Goal: Check status: Check status

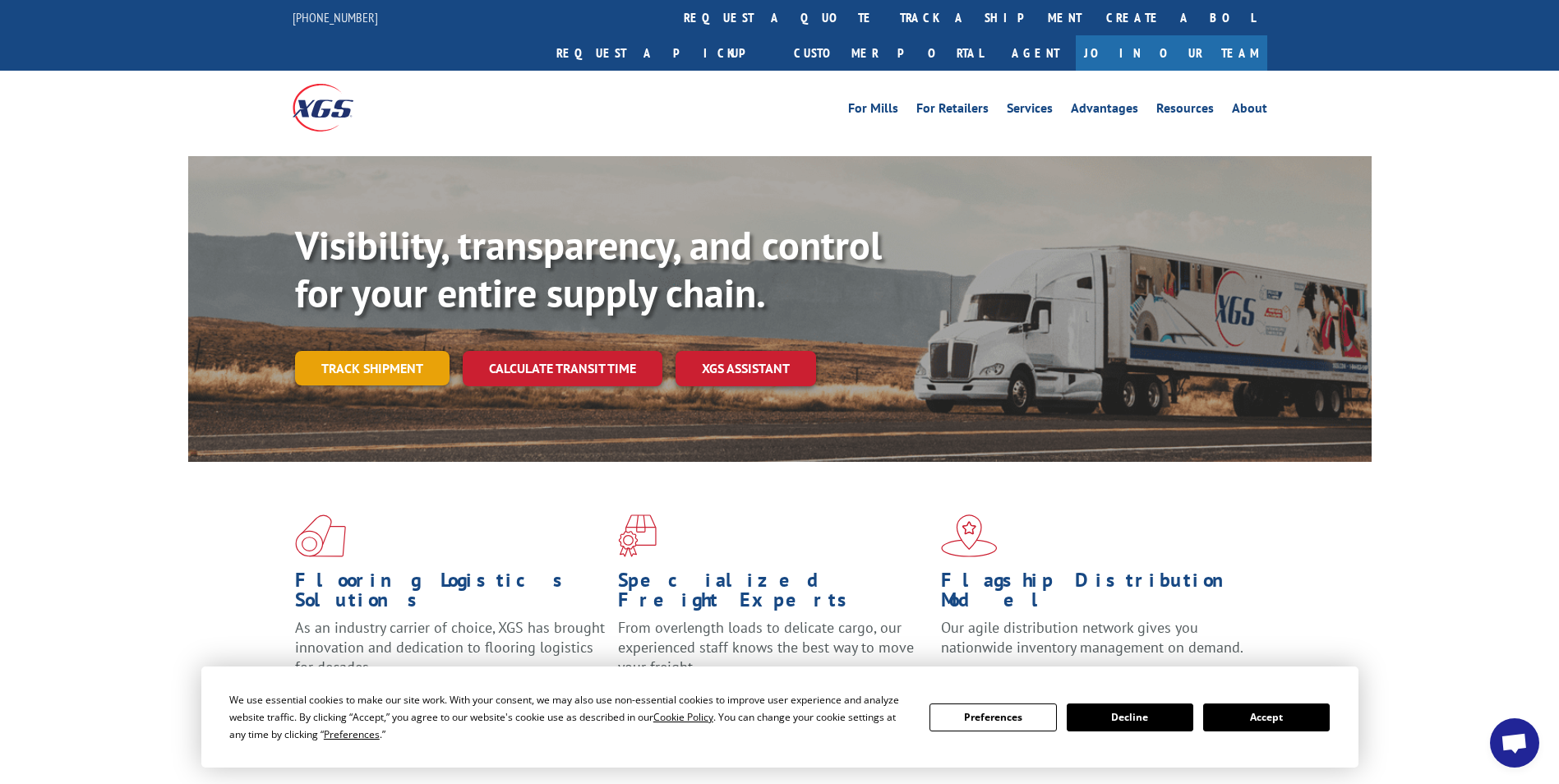
scroll to position [92, 0]
click at [374, 351] on link "Track shipment" at bounding box center [372, 368] width 155 height 35
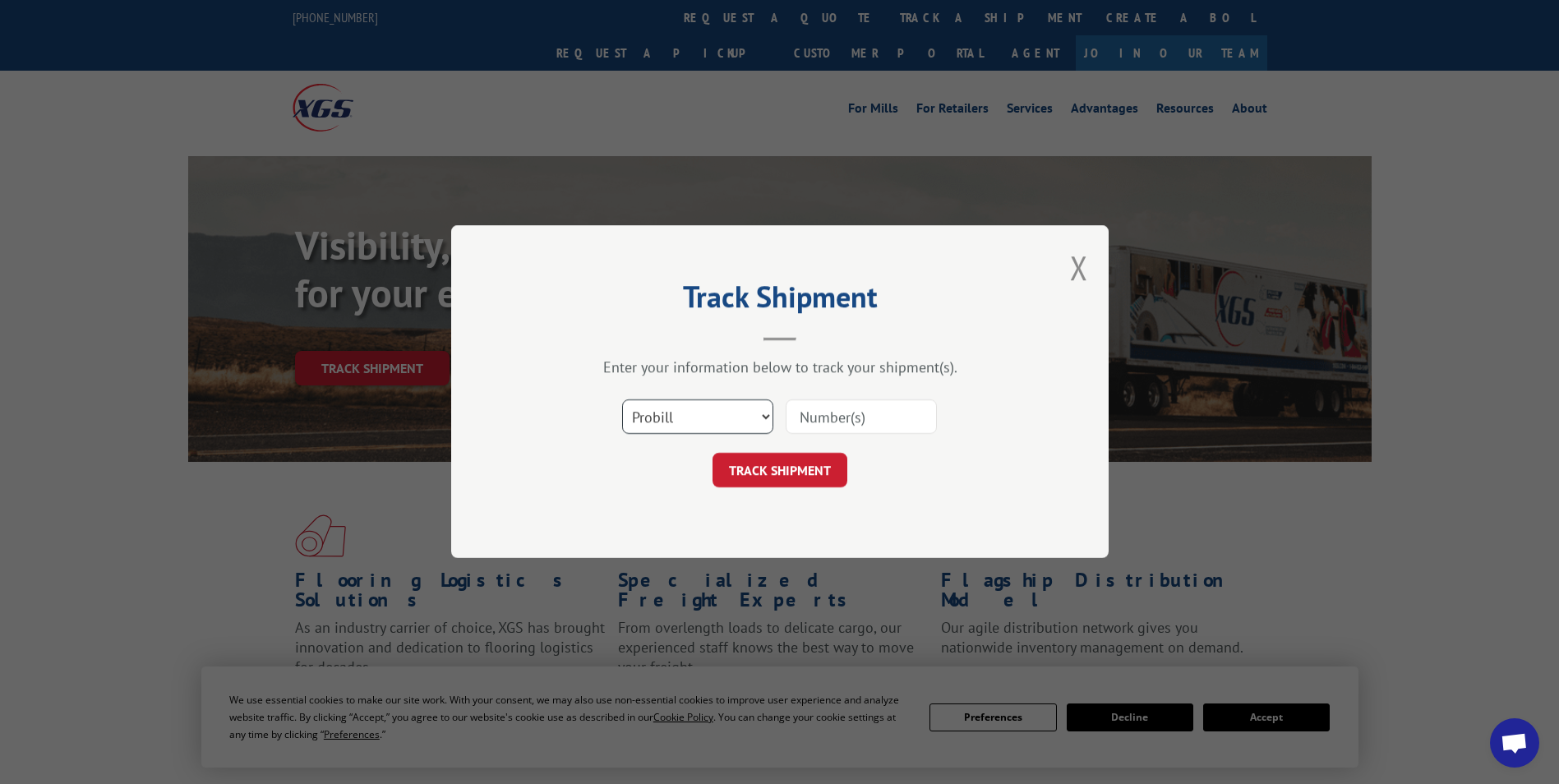
click at [729, 408] on select "Select category... Probill BOL PO" at bounding box center [698, 417] width 152 height 35
select select "bol"
click at [622, 400] on select "Select category... Probill BOL PO" at bounding box center [698, 417] width 152 height 35
click at [832, 419] on input at bounding box center [861, 417] width 152 height 35
paste input "816263"
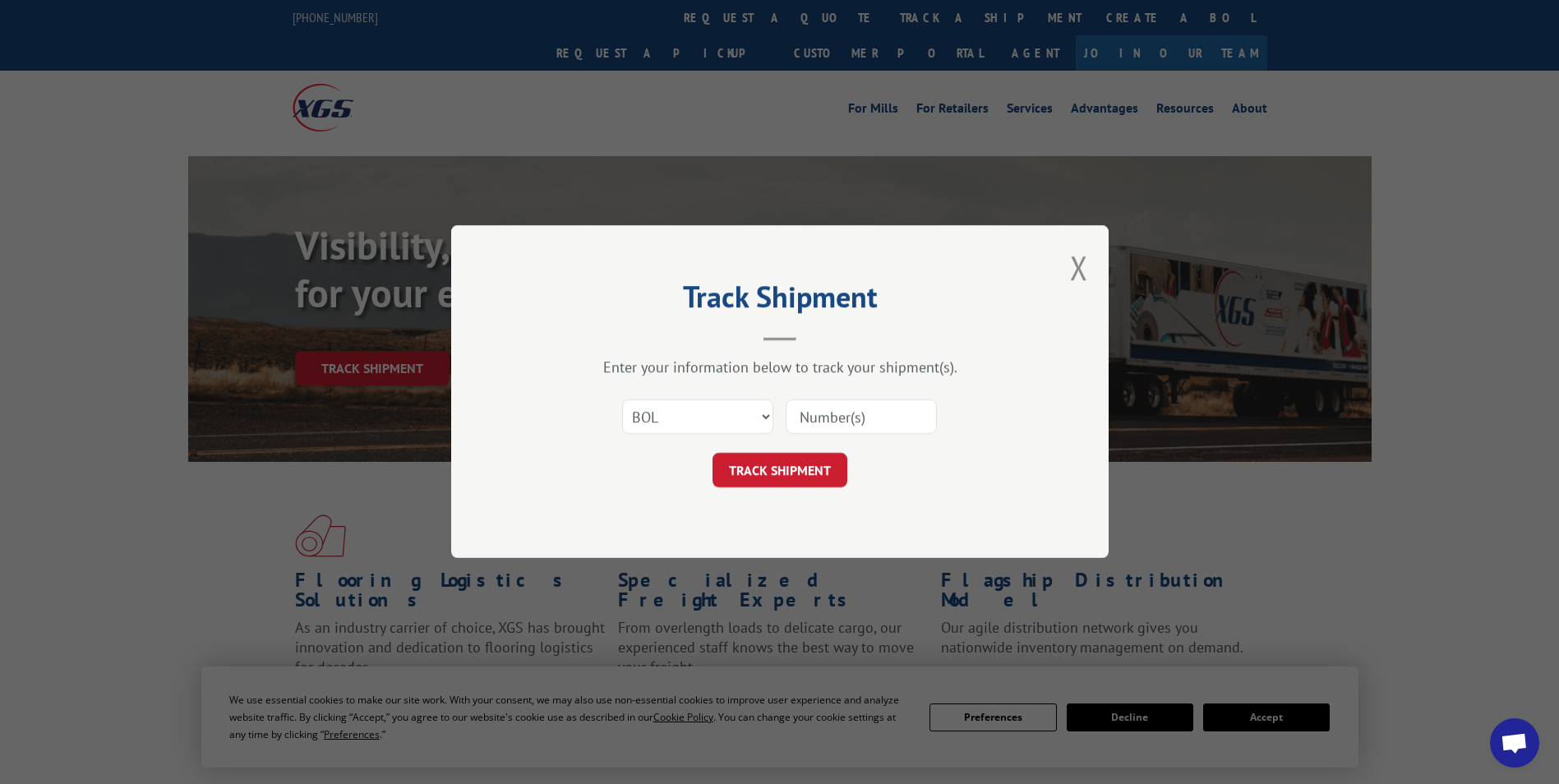
type input "816263"
click button "TRACK SHIPMENT" at bounding box center [780, 471] width 134 height 35
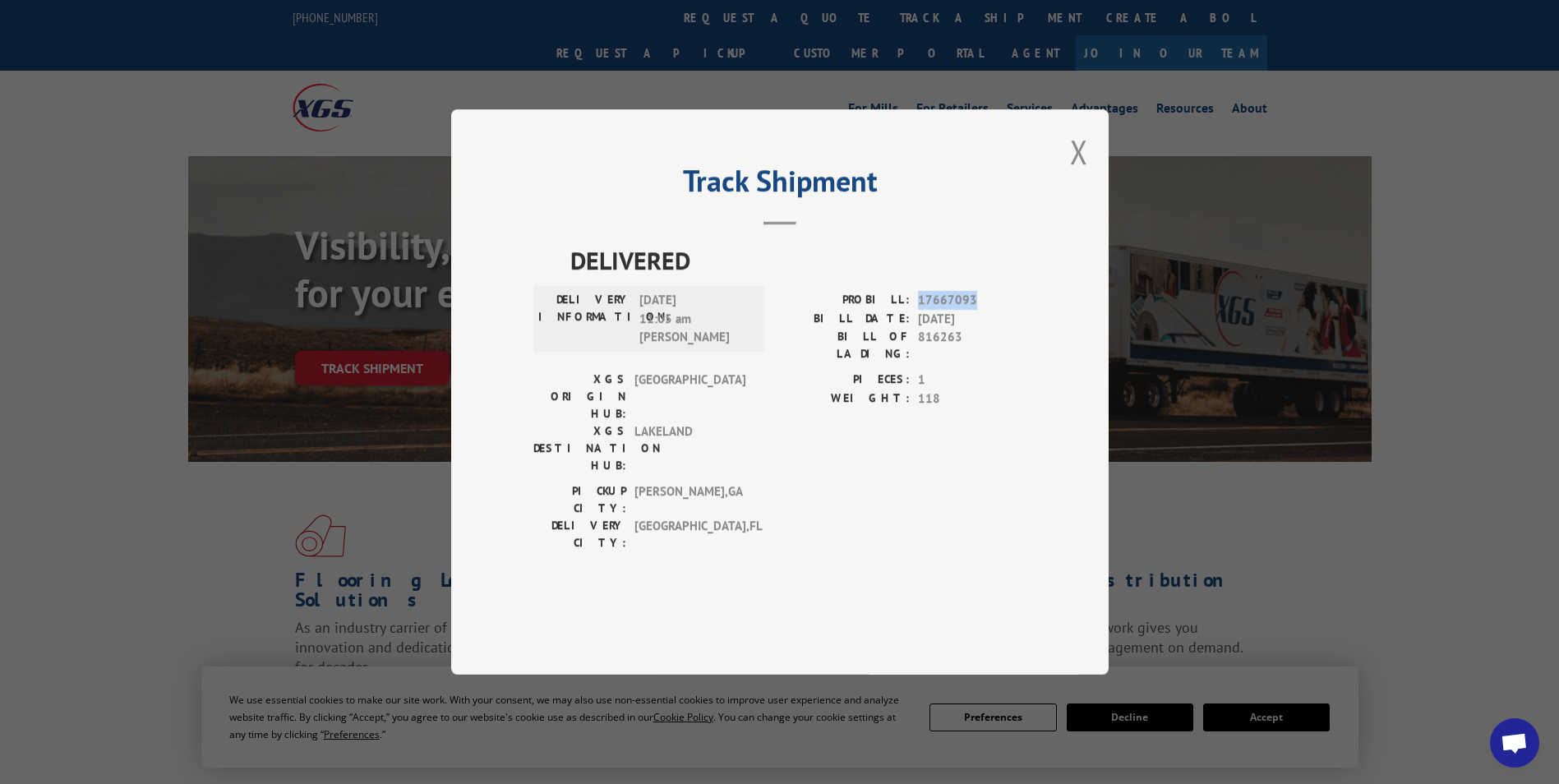
drag, startPoint x: 977, startPoint y: 346, endPoint x: 917, endPoint y: 348, distance: 60.0
click at [917, 310] on div "PROBILL: 17667093" at bounding box center [902, 300] width 247 height 19
copy span "17667093"
